Goal: Transaction & Acquisition: Purchase product/service

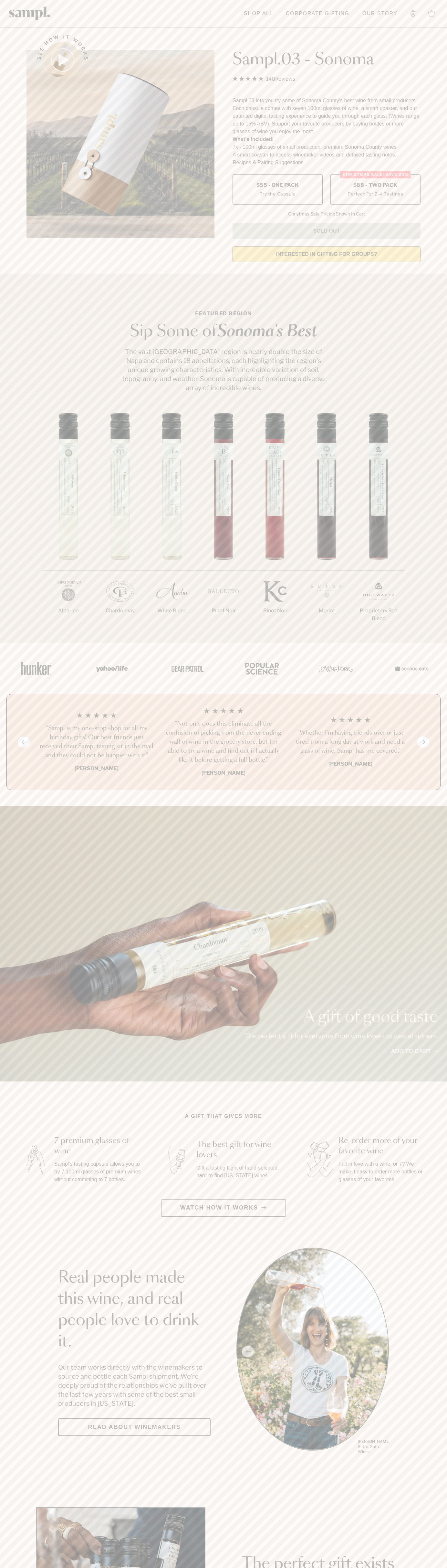
click at [375, 186] on span "$88 - Two Pack" at bounding box center [375, 185] width 44 height 7
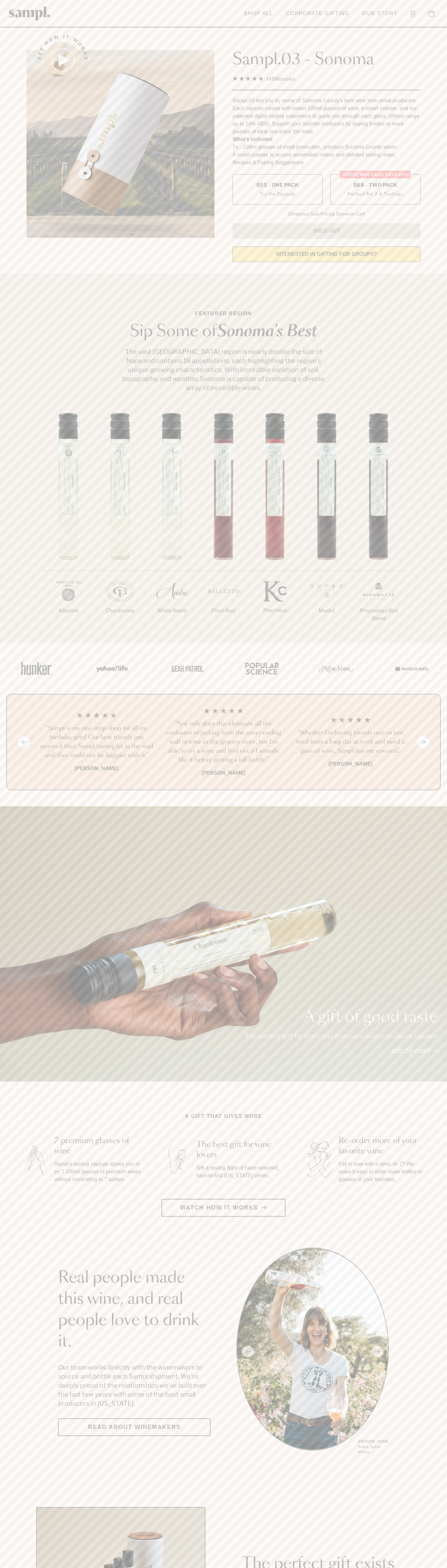
click at [96, 743] on h3 "“Sampl is my one-stop shop for all my birthday gifts! Our best friends just rec…" at bounding box center [96, 741] width 116 height 36
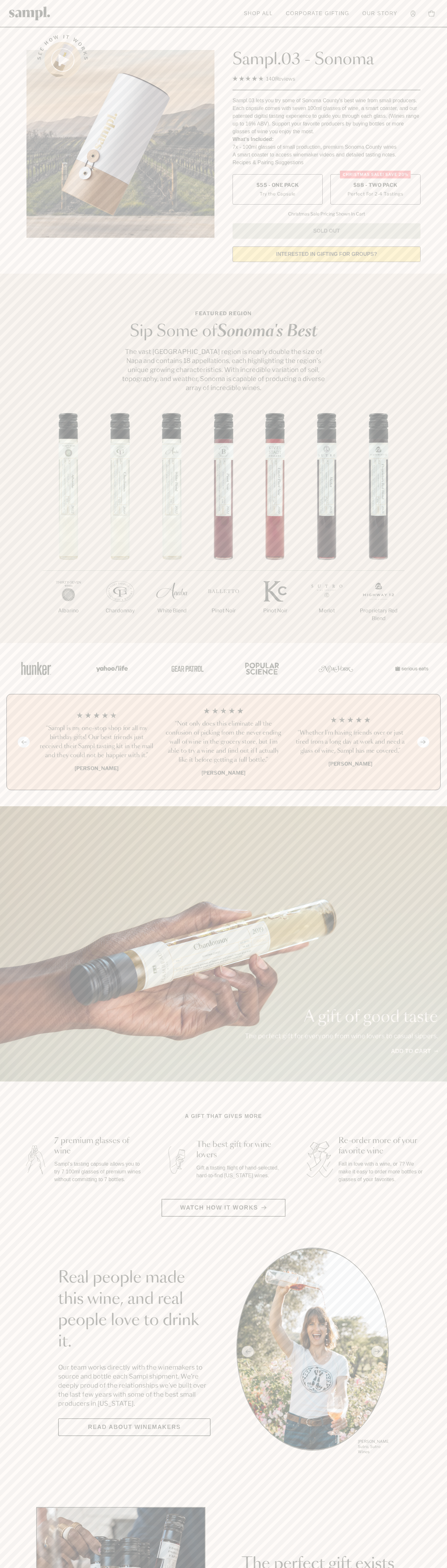
click at [165, 21] on header "Toggle navigation menu Shop All Corporate Gifting Our Story Account Story Shop …" at bounding box center [224, 13] width 447 height 27
click at [445, 1407] on section "Real people made this wine, and real people love to drink it. Our team works di…" at bounding box center [224, 1351] width 447 height 208
click at [288, 1567] on html "Skip to main content Toggle navigation menu Shop All Corporate Gifting Our Stor…" at bounding box center [224, 1513] width 447 height 3026
click at [12, 1337] on section "Real people made this wine, and real people love to drink it. Our team works di…" at bounding box center [224, 1351] width 447 height 208
click at [375, 186] on span "$88 - Two Pack" at bounding box center [375, 185] width 44 height 7
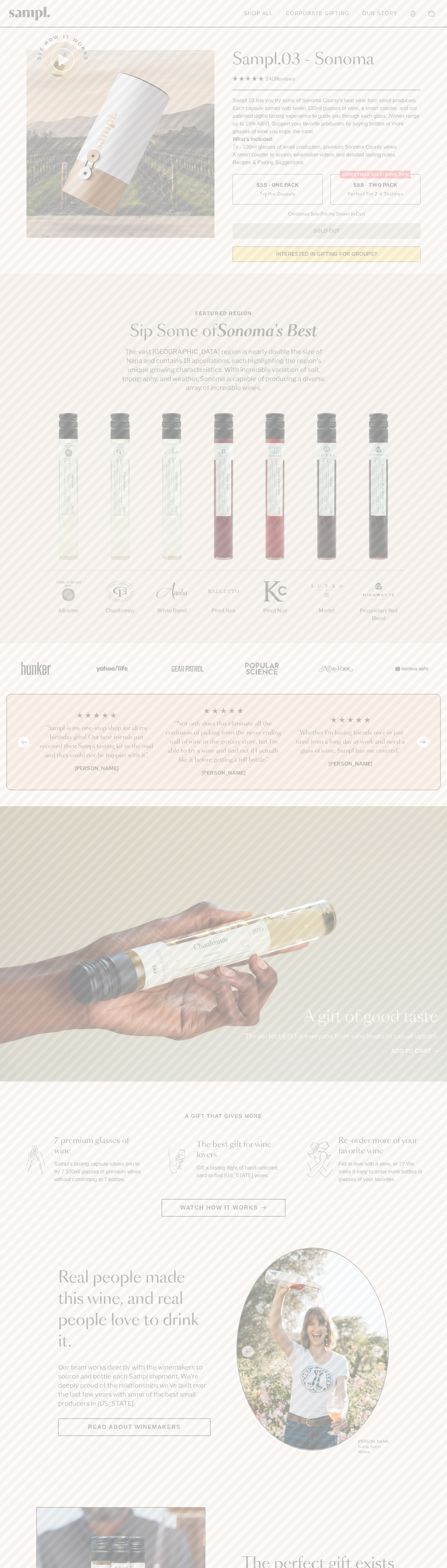
click at [96, 743] on h3 "“Sampl is my one-stop shop for all my birthday gifts! Our best friends just rec…" at bounding box center [96, 741] width 116 height 36
